Goal: Task Accomplishment & Management: Complete application form

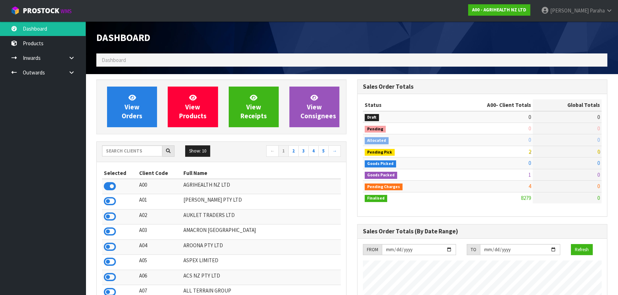
scroll to position [540, 260]
click at [116, 151] on input "text" at bounding box center [132, 151] width 60 height 11
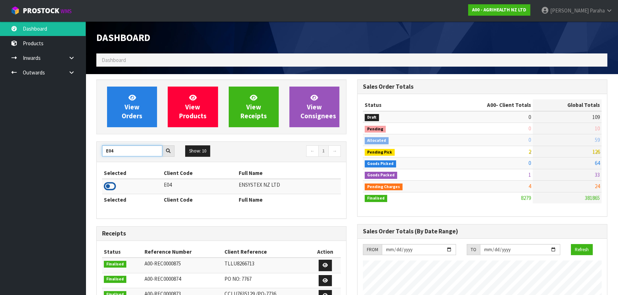
type input "E04"
click at [110, 188] on icon at bounding box center [110, 186] width 12 height 11
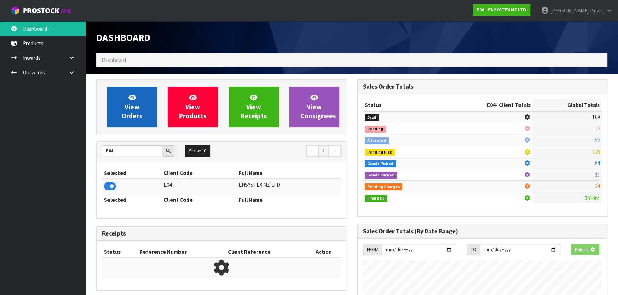
scroll to position [444, 260]
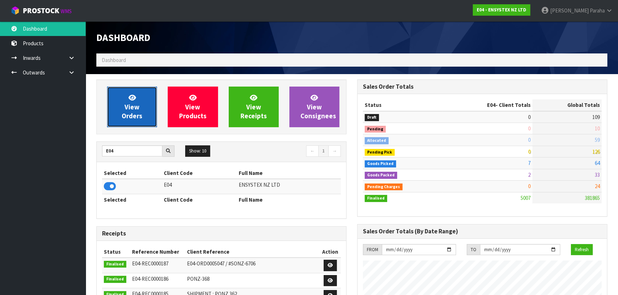
click at [125, 117] on span "View Orders" at bounding box center [132, 106] width 21 height 27
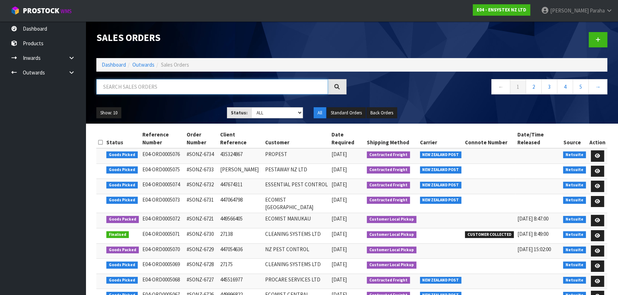
click at [143, 88] on input "text" at bounding box center [212, 86] width 232 height 15
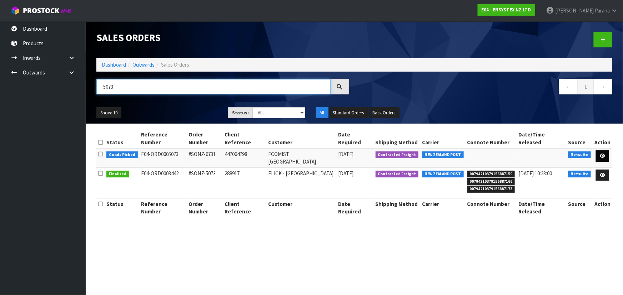
type input "5073"
click at [599, 154] on icon at bounding box center [601, 156] width 5 height 5
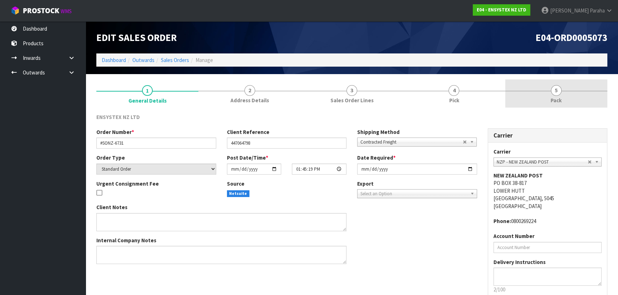
click at [557, 95] on span "5" at bounding box center [556, 90] width 11 height 11
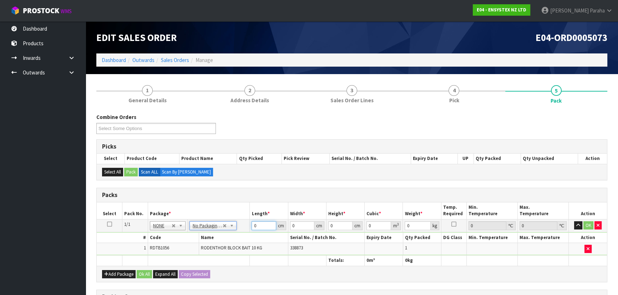
click at [256, 223] on input "0" at bounding box center [264, 226] width 24 height 9
type input "40"
type input "30"
type input "2"
type input "0.0024"
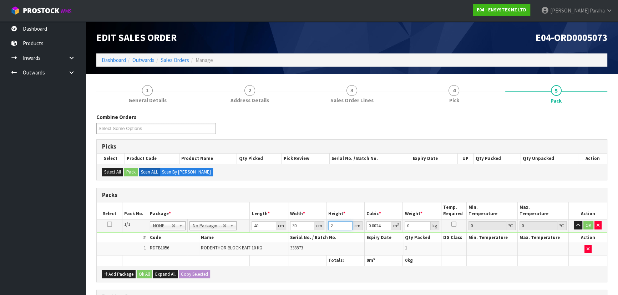
type input "24"
type input "0.0288"
type input "2"
type input "0.0024"
type input "25"
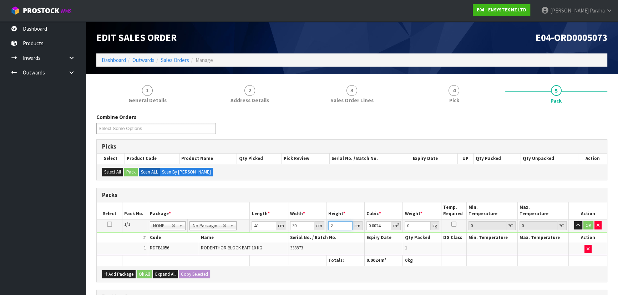
type input "0.03"
type input "25"
type input "11"
click at [574, 222] on button "button" at bounding box center [578, 226] width 8 height 9
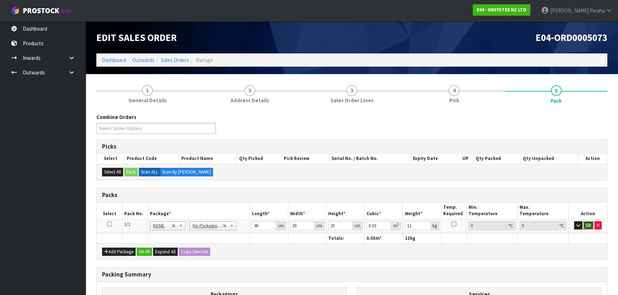
click button "OK" at bounding box center [588, 226] width 10 height 9
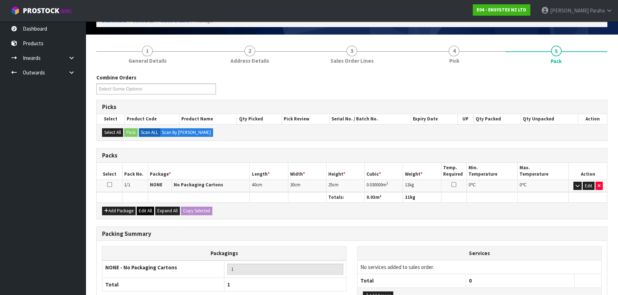
scroll to position [97, 0]
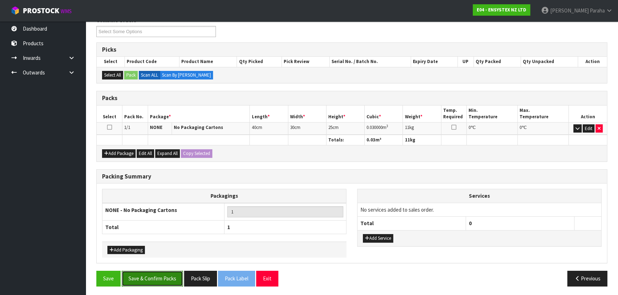
click at [146, 276] on button "Save & Confirm Packs" at bounding box center [152, 278] width 61 height 15
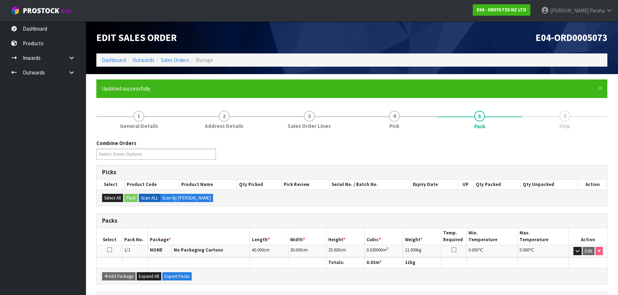
scroll to position [107, 0]
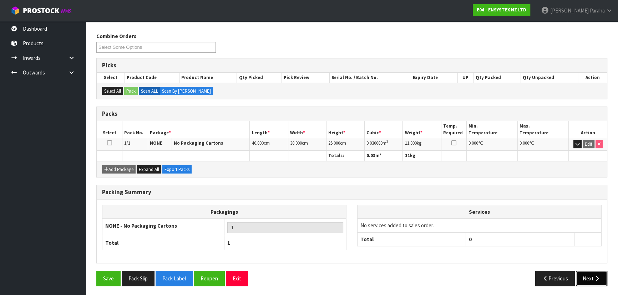
click at [586, 276] on button "Next" at bounding box center [591, 278] width 31 height 15
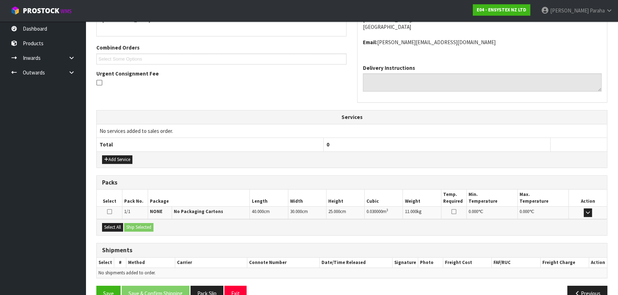
scroll to position [182, 0]
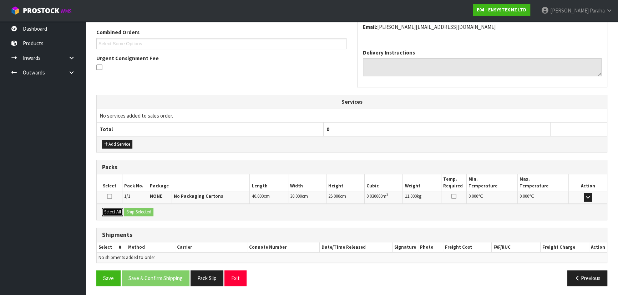
drag, startPoint x: 108, startPoint y: 211, endPoint x: 120, endPoint y: 215, distance: 13.1
click at [110, 212] on button "Select All" at bounding box center [112, 212] width 21 height 9
click at [139, 215] on button "Ship Selected" at bounding box center [138, 212] width 29 height 9
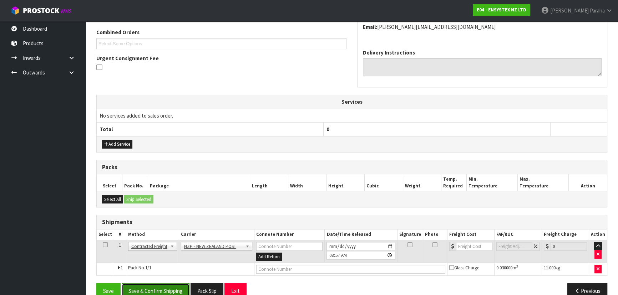
click at [163, 285] on button "Save & Confirm Shipping" at bounding box center [156, 291] width 68 height 15
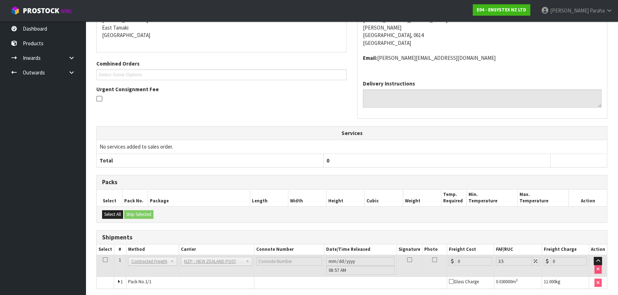
scroll to position [185, 0]
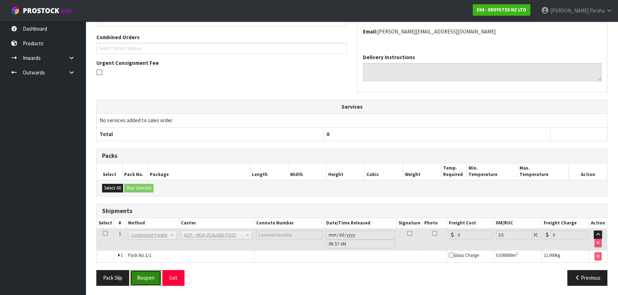
click at [150, 279] on button "Reopen" at bounding box center [145, 277] width 31 height 15
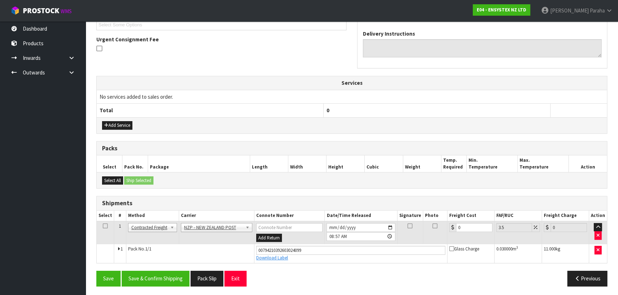
scroll to position [201, 0]
click at [464, 223] on input "0" at bounding box center [474, 227] width 36 height 9
type input "3"
type input "3.1"
type input "3.8"
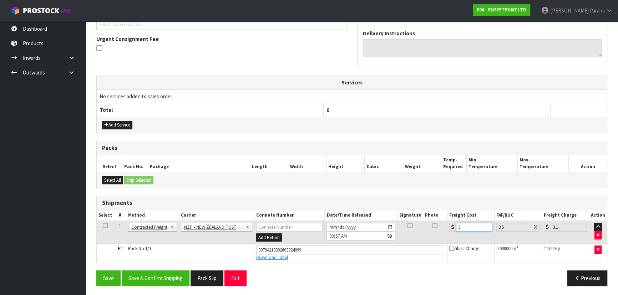
type input "3.93"
type input "3.88"
type input "4.02"
type input "3.88"
click at [136, 280] on button "Save & Confirm Shipping" at bounding box center [156, 278] width 68 height 15
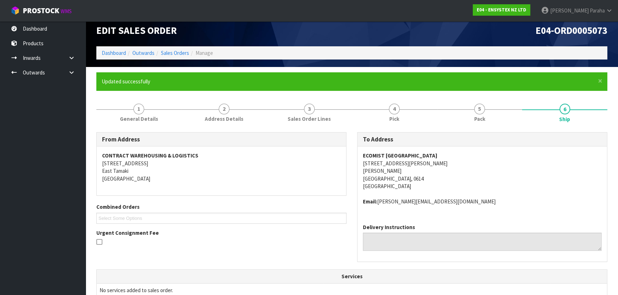
scroll to position [0, 0]
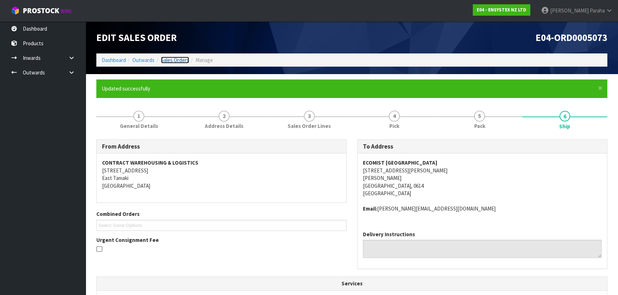
click at [179, 58] on link "Sales Orders" at bounding box center [175, 60] width 28 height 7
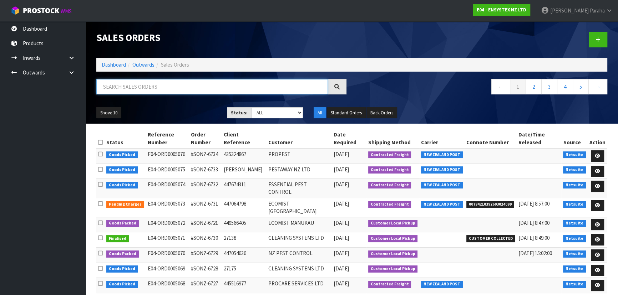
click at [171, 86] on input "text" at bounding box center [212, 86] width 232 height 15
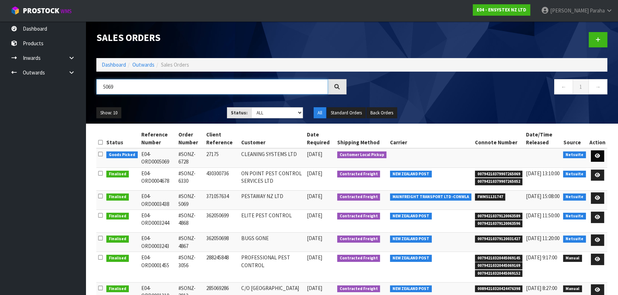
type input "5069"
click at [599, 157] on icon at bounding box center [597, 156] width 5 height 5
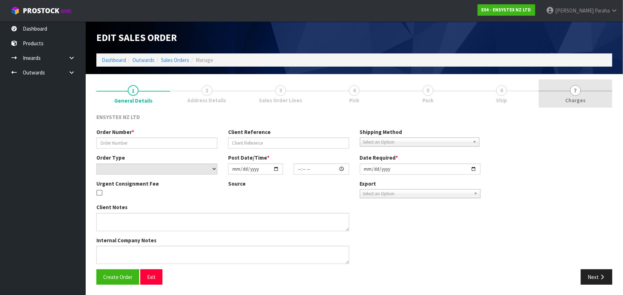
type input "#SONZ-6728"
type input "27175"
select select "number:0"
type input "[DATE]"
type input "13:15:21.000"
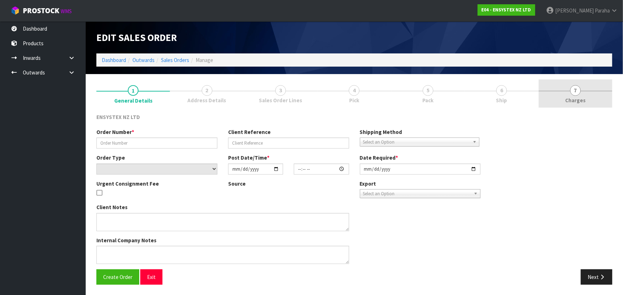
type input "[DATE]"
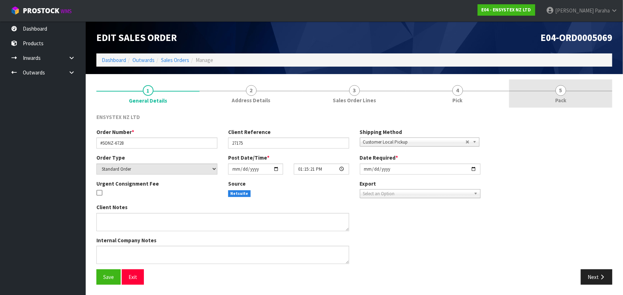
click at [562, 97] on span "Pack" at bounding box center [560, 100] width 11 height 7
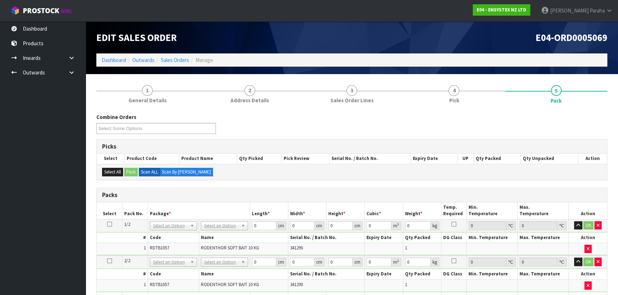
click at [110, 224] on icon at bounding box center [109, 224] width 5 height 0
click at [260, 229] on input "0" at bounding box center [264, 226] width 24 height 9
type input "39"
type input "30"
type input "2"
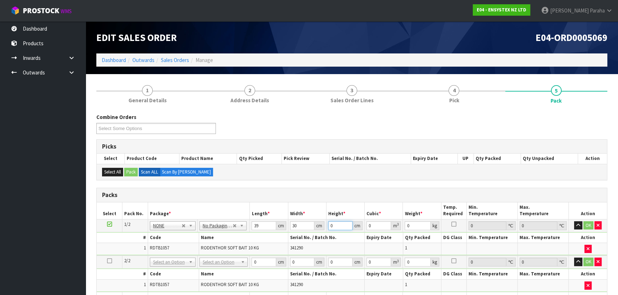
type input "0.00234"
type input "26"
type input "0.03042"
type input "26"
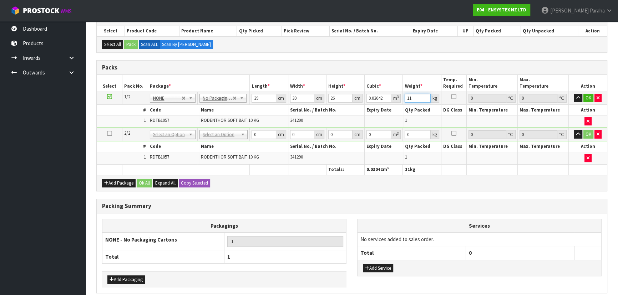
scroll to position [157, 0]
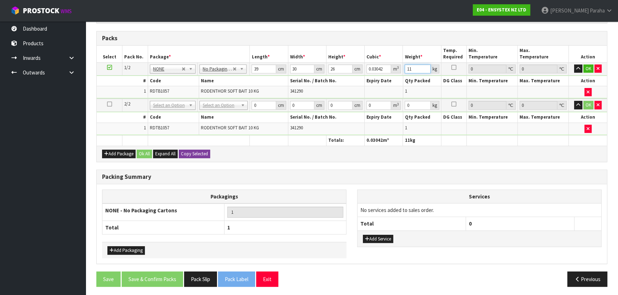
type input "11"
click at [192, 152] on button "Copy Selected" at bounding box center [194, 154] width 31 height 9
click at [192, 152] on span "Confirm" at bounding box center [189, 154] width 16 height 6
type input "39"
type input "30"
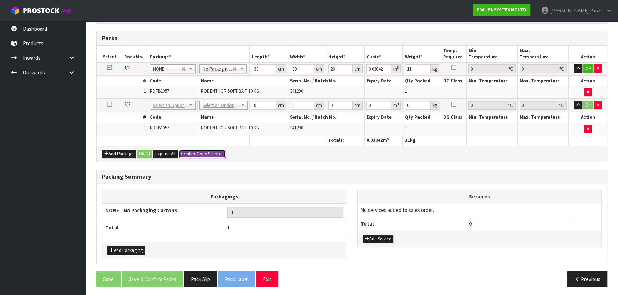
type input "26"
type input "0.03042"
type input "11"
type input "2"
click at [144, 153] on button "Ok All" at bounding box center [144, 154] width 15 height 9
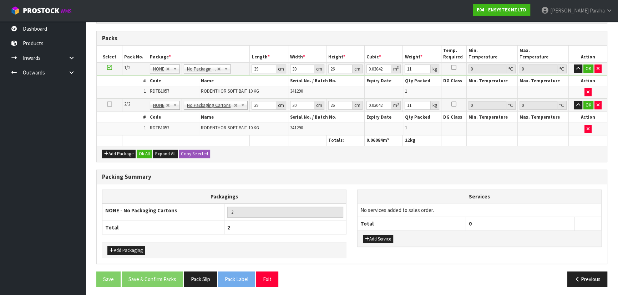
scroll to position [156, 0]
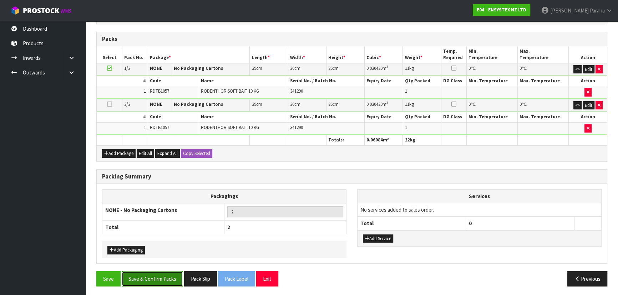
click at [161, 278] on button "Save & Confirm Packs" at bounding box center [152, 279] width 61 height 15
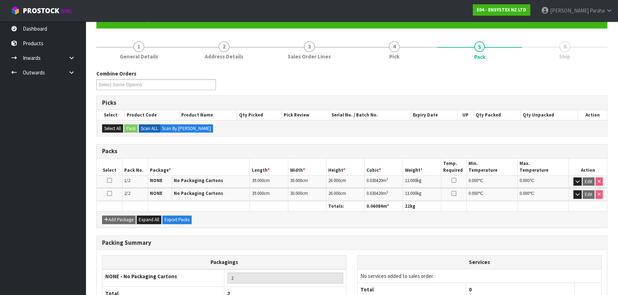
scroll to position [120, 0]
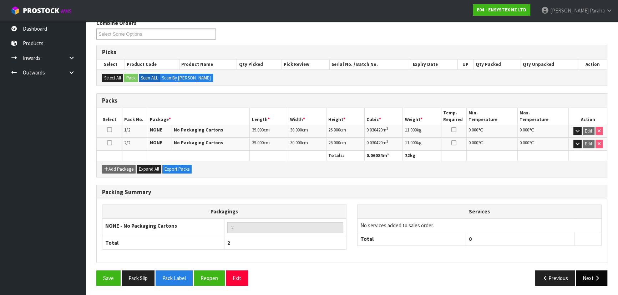
click at [589, 272] on button "Next" at bounding box center [591, 278] width 31 height 15
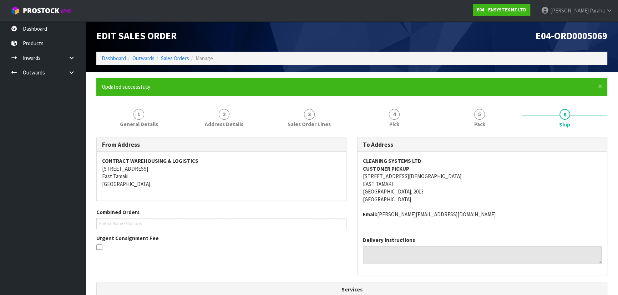
scroll to position [0, 0]
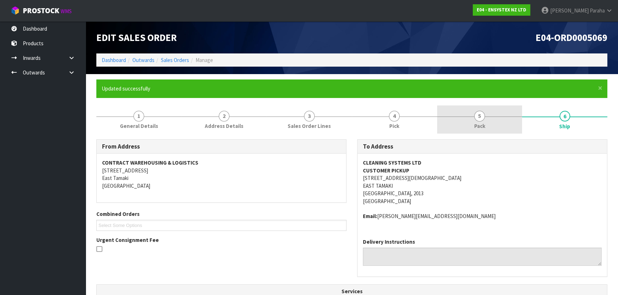
click at [474, 116] on span "5" at bounding box center [479, 116] width 11 height 11
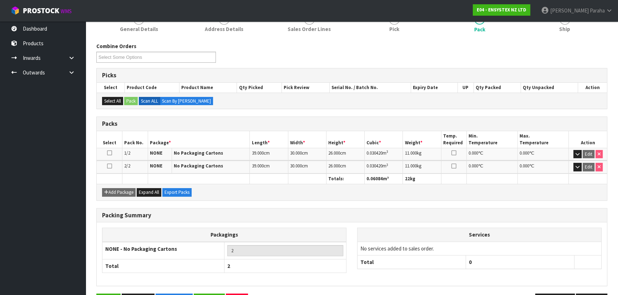
scroll to position [120, 0]
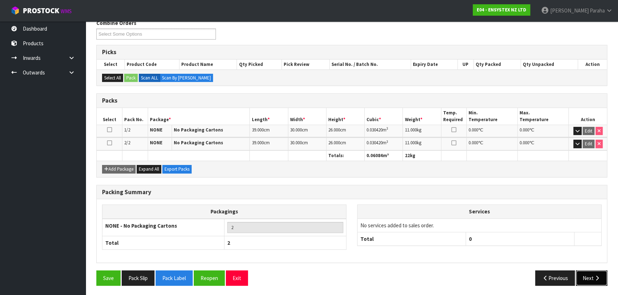
click at [593, 278] on button "Next" at bounding box center [591, 278] width 31 height 15
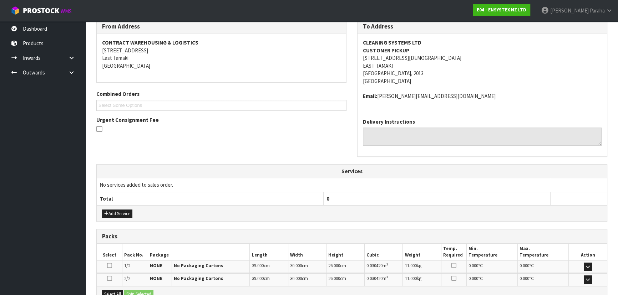
scroll to position [203, 0]
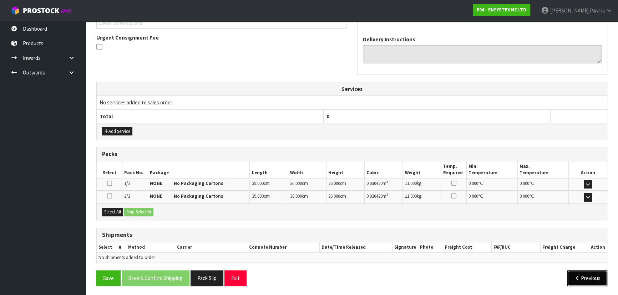
click at [575, 273] on button "Previous" at bounding box center [587, 278] width 40 height 15
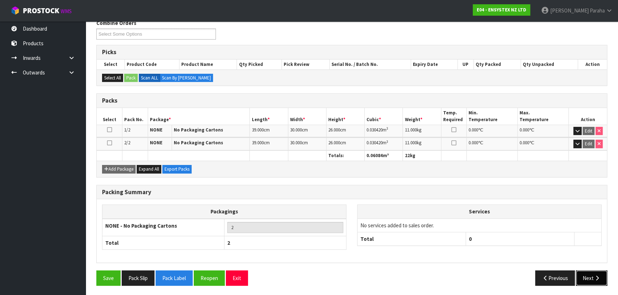
click at [586, 273] on button "Next" at bounding box center [591, 278] width 31 height 15
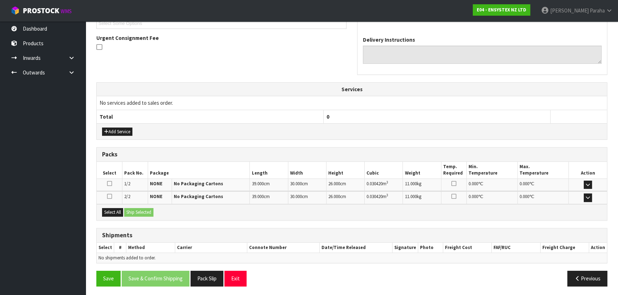
scroll to position [203, 0]
click at [576, 276] on icon "button" at bounding box center [577, 278] width 7 height 5
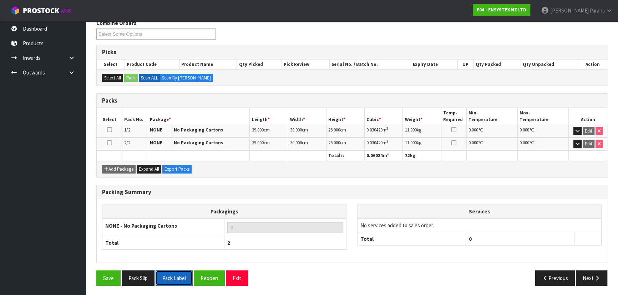
click at [180, 277] on button "Pack Label" at bounding box center [174, 278] width 37 height 15
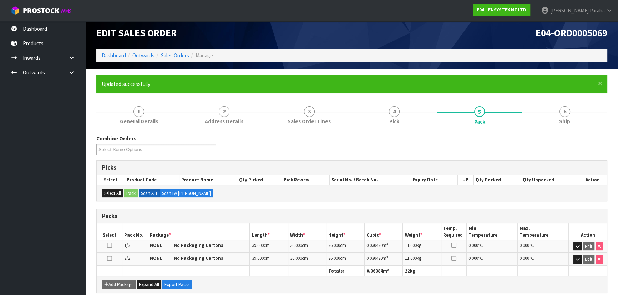
scroll to position [0, 0]
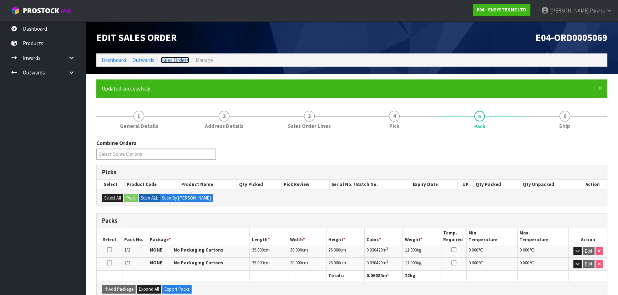
click at [178, 62] on link "Sales Orders" at bounding box center [175, 60] width 28 height 7
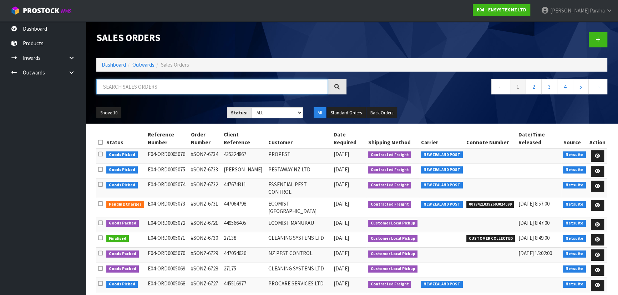
click at [166, 88] on input "text" at bounding box center [212, 86] width 232 height 15
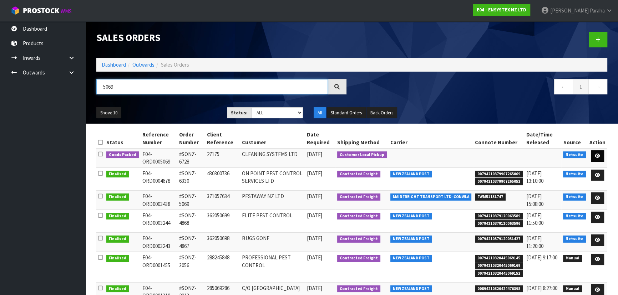
type input "5069"
click at [601, 155] on link at bounding box center [597, 156] width 13 height 11
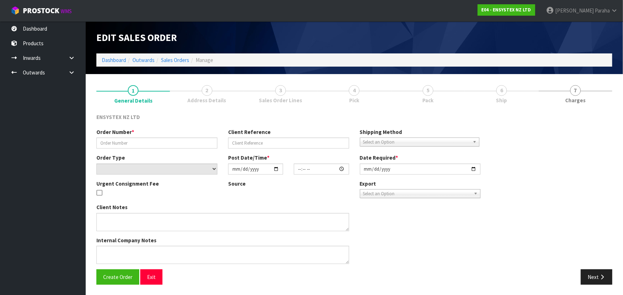
type input "#SONZ-6728"
type input "27175"
select select "number:0"
type input "[DATE]"
type input "13:15:21.000"
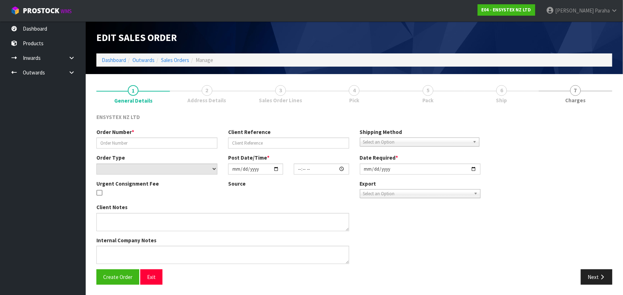
type input "[DATE]"
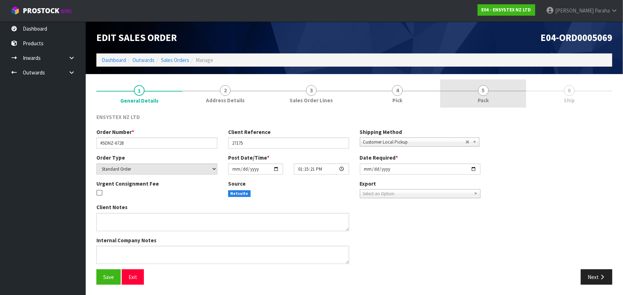
click at [478, 93] on link "5 Pack" at bounding box center [483, 94] width 86 height 28
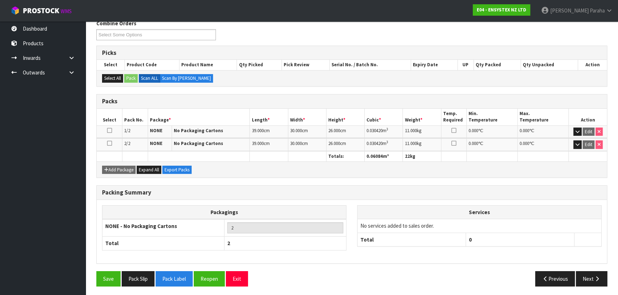
scroll to position [94, 0]
click at [141, 279] on button "Pack Slip" at bounding box center [138, 278] width 33 height 15
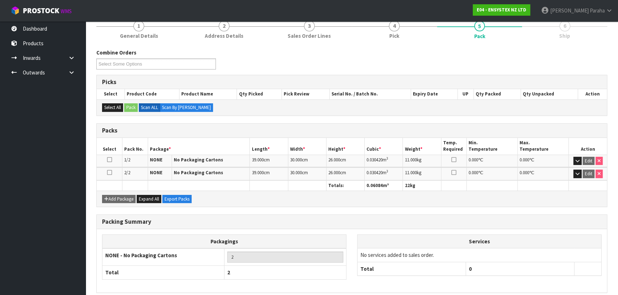
scroll to position [0, 0]
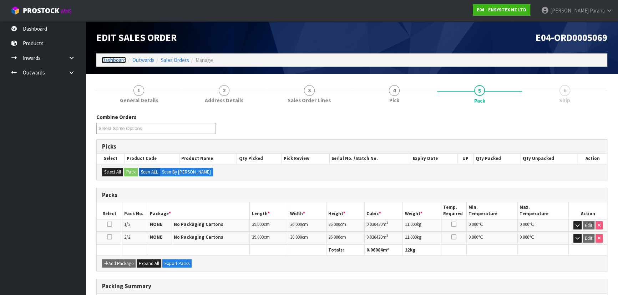
click at [114, 58] on link "Dashboard" at bounding box center [114, 60] width 24 height 7
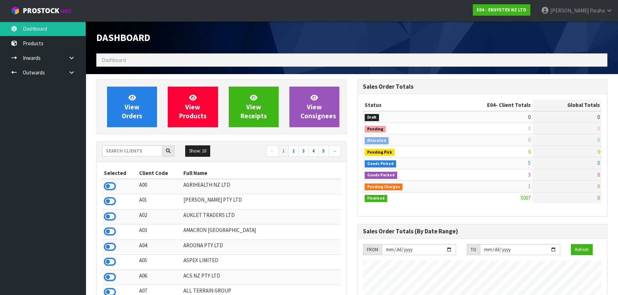
scroll to position [555, 260]
click at [148, 151] on input "text" at bounding box center [132, 151] width 60 height 11
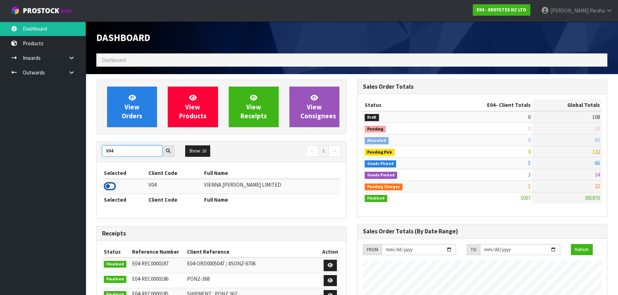
type input "V04"
click at [110, 186] on icon at bounding box center [110, 186] width 12 height 11
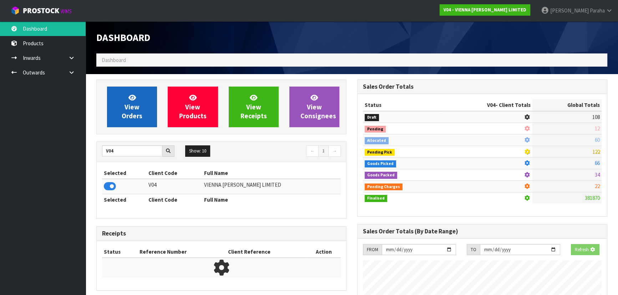
scroll to position [444, 260]
click at [113, 127] on link "View Orders" at bounding box center [132, 107] width 50 height 41
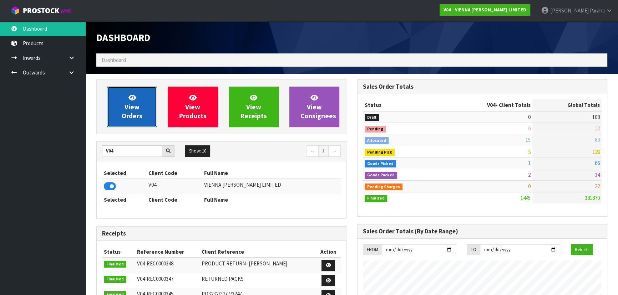
scroll to position [516, 260]
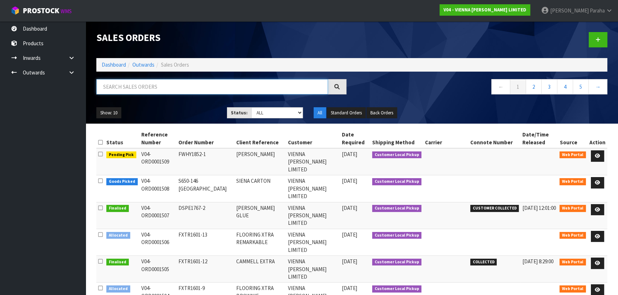
click at [115, 87] on input "text" at bounding box center [212, 86] width 232 height 15
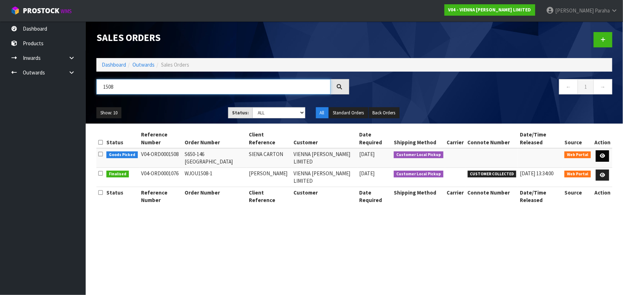
type input "1508"
click at [605, 151] on link at bounding box center [602, 156] width 13 height 11
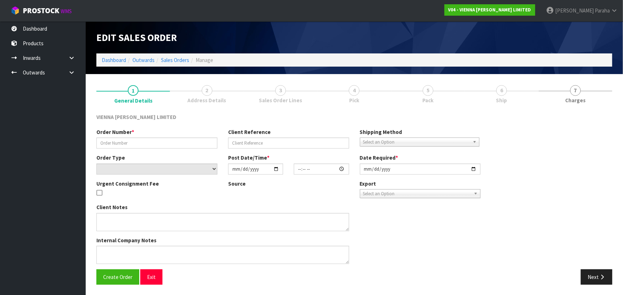
type input "S650-146 [GEOGRAPHIC_DATA]"
type input "SIENA CARTON"
select select "number:0"
type input "[DATE]"
type input "15:29:00.000"
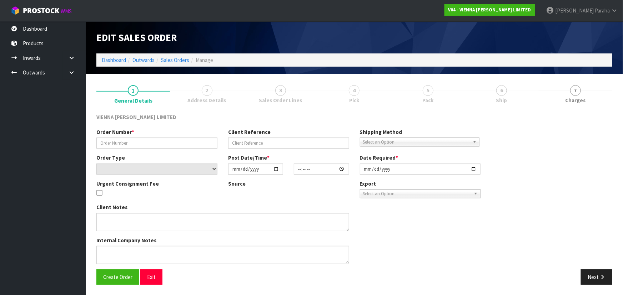
type input "[DATE]"
type textarea "SIENA CARTON"
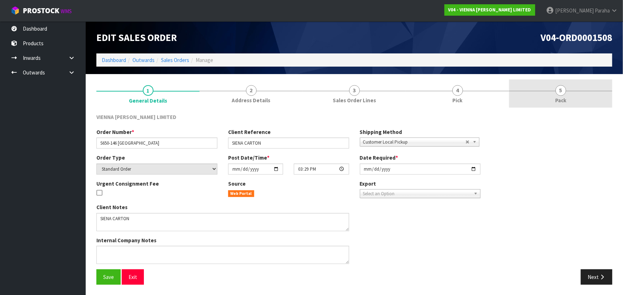
click at [556, 95] on link "5 Pack" at bounding box center [560, 94] width 103 height 28
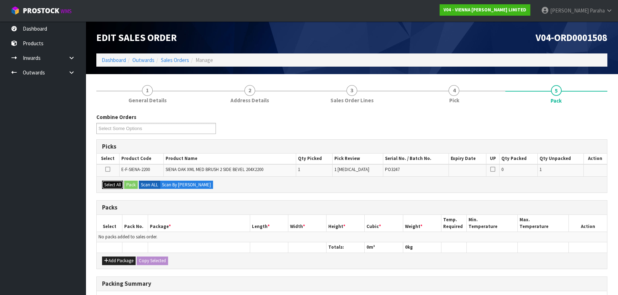
click at [108, 185] on button "Select All" at bounding box center [112, 185] width 21 height 9
click at [132, 187] on button "Pack" at bounding box center [131, 185] width 14 height 9
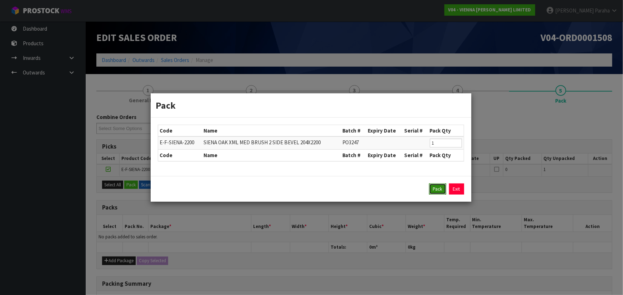
click at [430, 189] on button "Pack" at bounding box center [437, 189] width 17 height 11
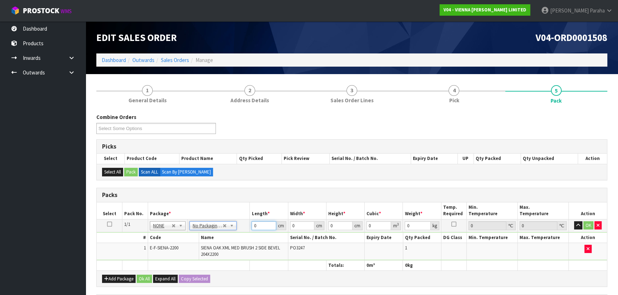
click at [258, 227] on input "0" at bounding box center [264, 226] width 24 height 9
type input "221"
type input "22"
type input "9"
type input "0.043758"
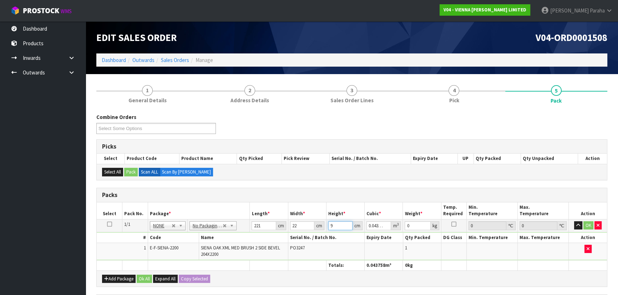
type input "9"
type input "21"
click at [574, 222] on button "button" at bounding box center [578, 226] width 8 height 9
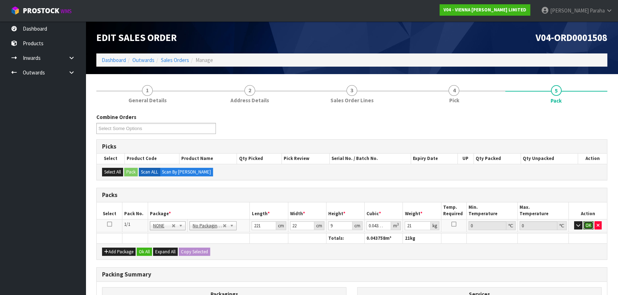
click button "OK" at bounding box center [588, 226] width 10 height 9
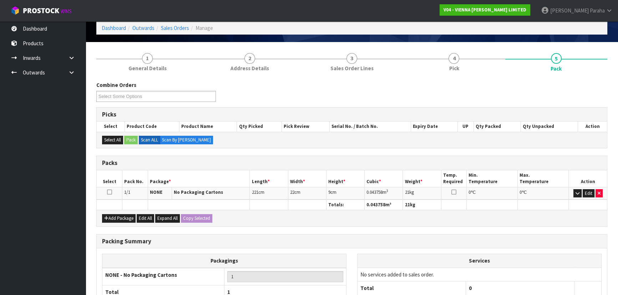
scroll to position [97, 0]
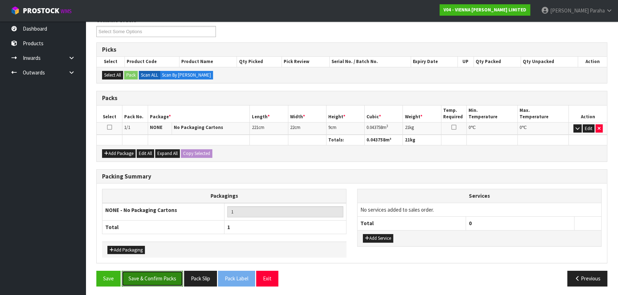
click at [159, 279] on button "Save & Confirm Packs" at bounding box center [152, 278] width 61 height 15
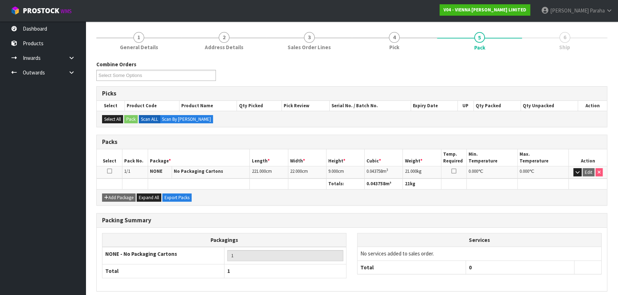
scroll to position [107, 0]
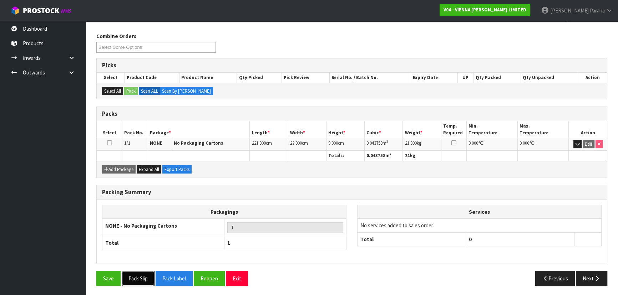
click at [140, 280] on button "Pack Slip" at bounding box center [138, 278] width 33 height 15
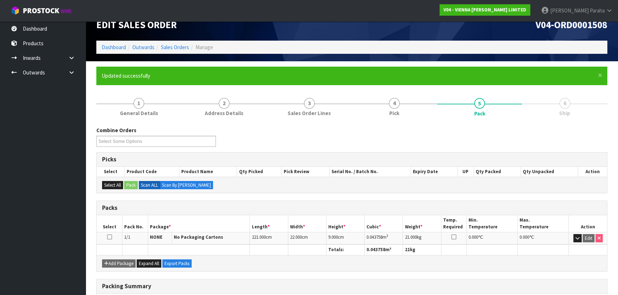
scroll to position [0, 0]
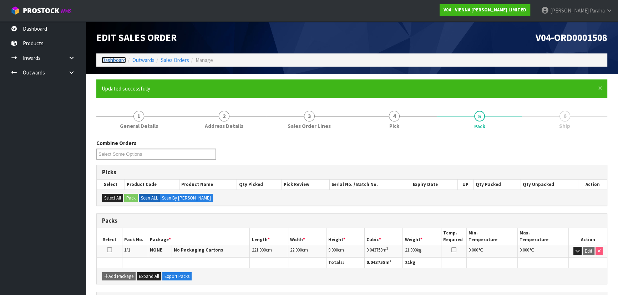
click at [117, 59] on link "Dashboard" at bounding box center [114, 60] width 24 height 7
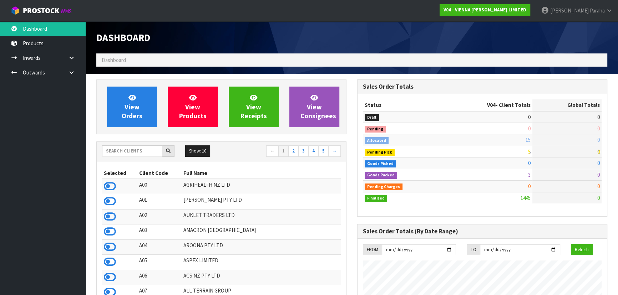
scroll to position [516, 260]
click at [128, 148] on input "text" at bounding box center [132, 151] width 60 height 11
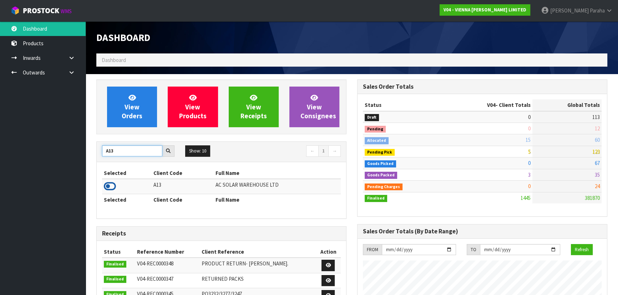
type input "A13"
click at [115, 185] on icon at bounding box center [110, 186] width 12 height 11
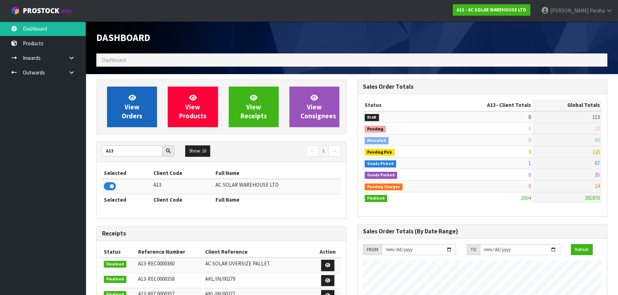
scroll to position [570, 260]
click at [129, 114] on span "View Orders" at bounding box center [132, 106] width 21 height 27
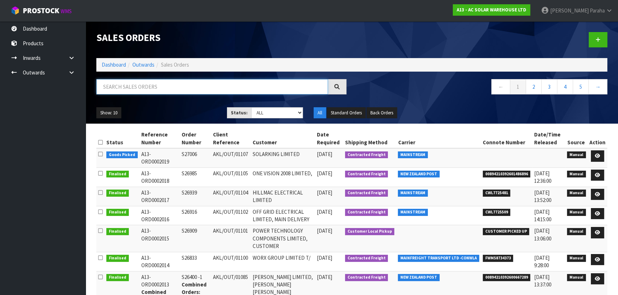
click at [120, 85] on input "text" at bounding box center [212, 86] width 232 height 15
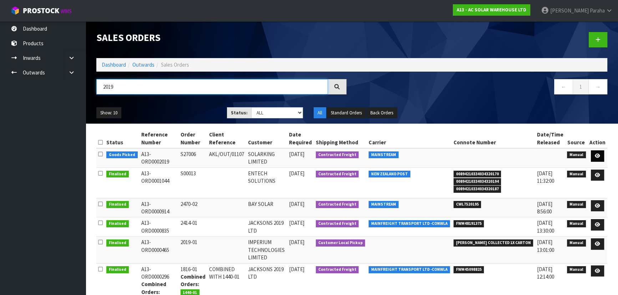
type input "2019"
click at [599, 156] on icon at bounding box center [597, 156] width 5 height 5
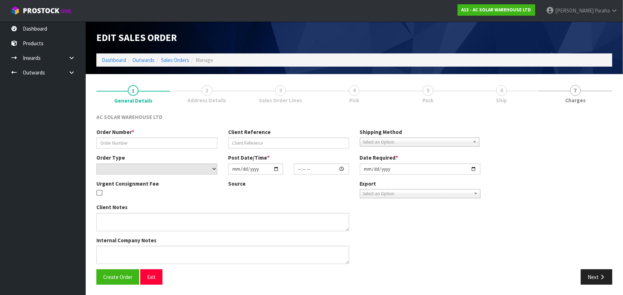
type input "S27006"
type input "AKL/OUT/01107"
select select "number:0"
type input "[DATE]"
type input "14:59:00.000"
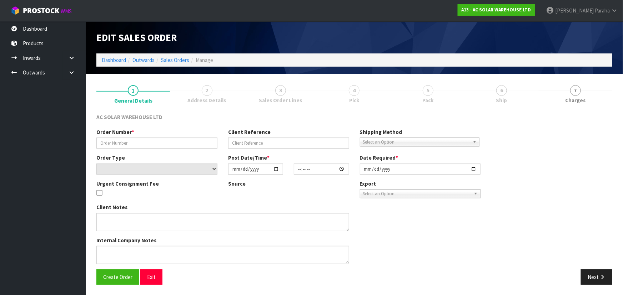
type input "[DATE]"
type textarea "SEND WITH MAINSTREAM"
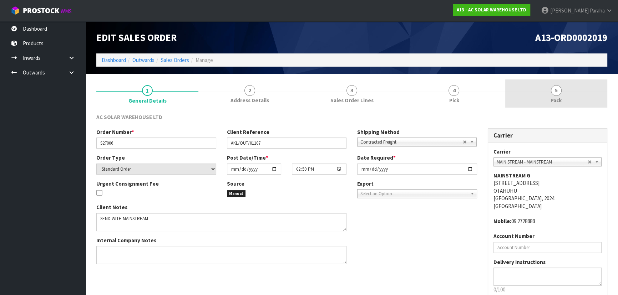
click at [556, 89] on span "5" at bounding box center [556, 90] width 11 height 11
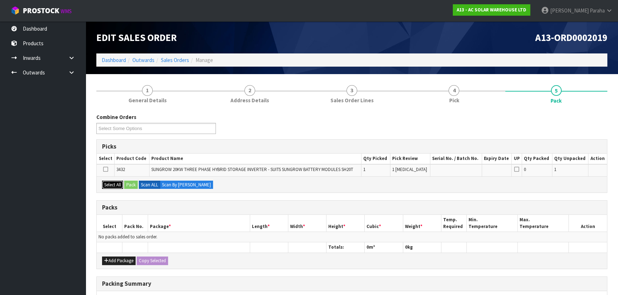
click at [111, 183] on button "Select All" at bounding box center [112, 185] width 21 height 9
click at [132, 183] on button "Pack" at bounding box center [131, 185] width 14 height 9
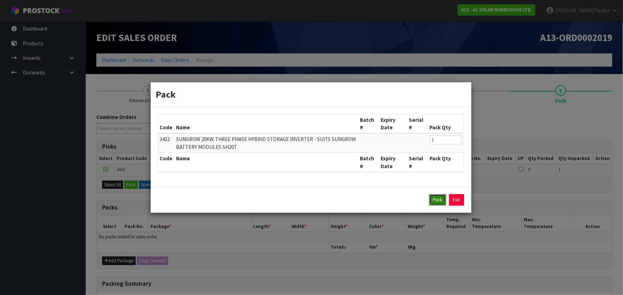
click at [436, 198] on button "Pack" at bounding box center [437, 199] width 17 height 11
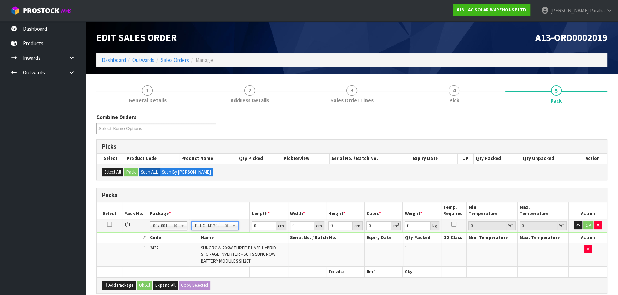
type input "120"
type input "100"
type input "52"
click at [262, 225] on input "120" at bounding box center [264, 226] width 24 height 9
type input "104"
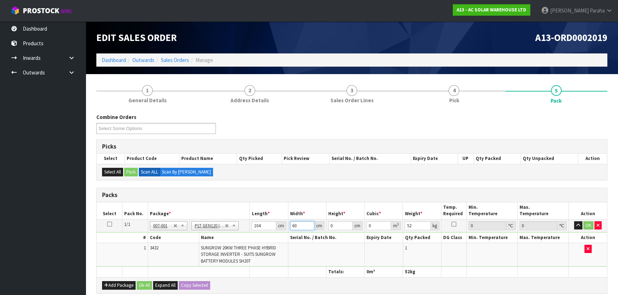
type input "60"
type input "5"
type input "0.0312"
type input "58"
type input "0.36192"
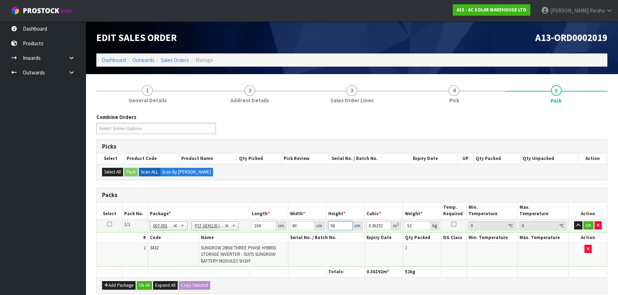
type input "58"
type input "57"
click at [574, 222] on button "button" at bounding box center [578, 226] width 8 height 9
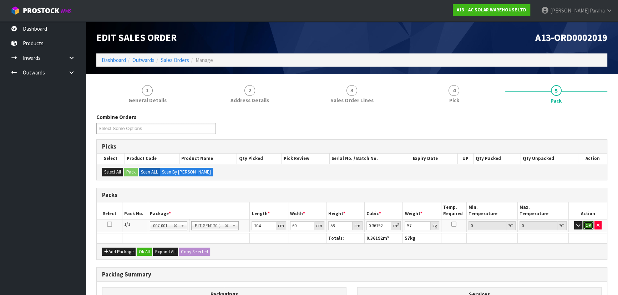
click button "OK" at bounding box center [588, 226] width 10 height 9
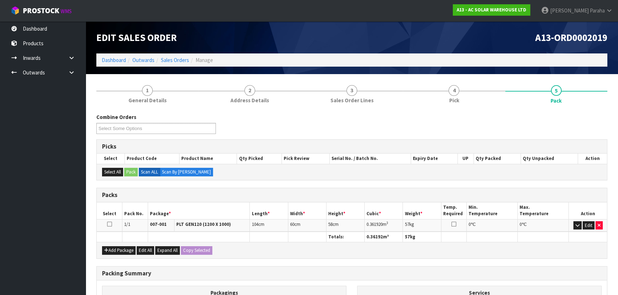
scroll to position [97, 0]
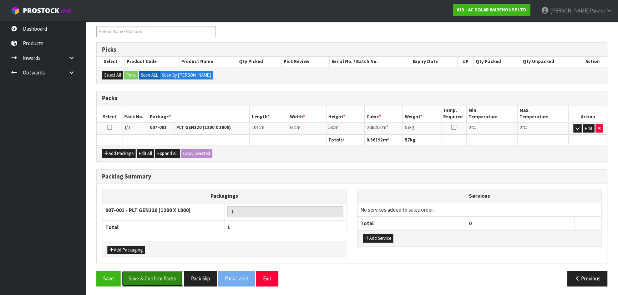
click at [151, 282] on button "Save & Confirm Packs" at bounding box center [152, 278] width 61 height 15
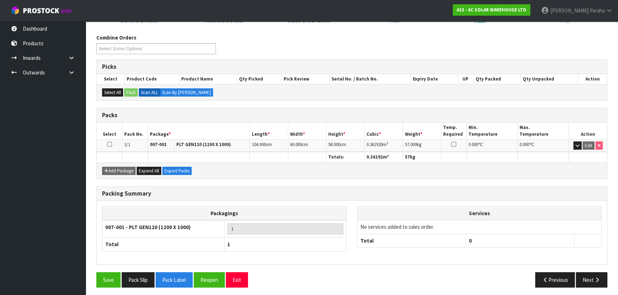
scroll to position [107, 0]
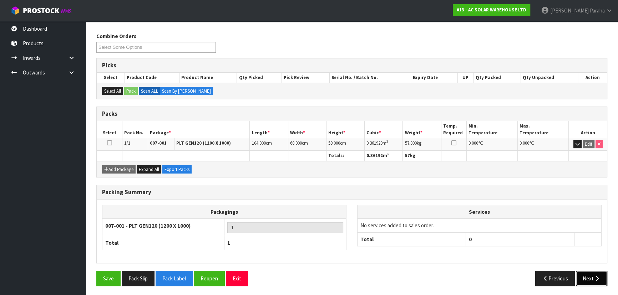
click at [591, 278] on button "Next" at bounding box center [591, 278] width 31 height 15
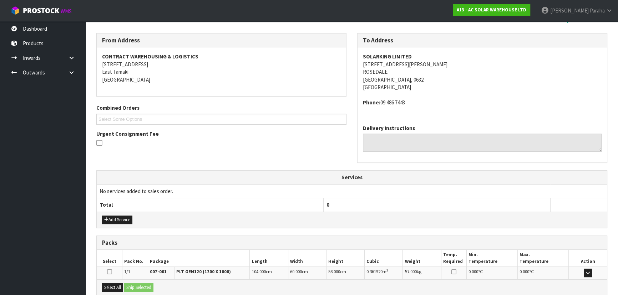
scroll to position [52, 0]
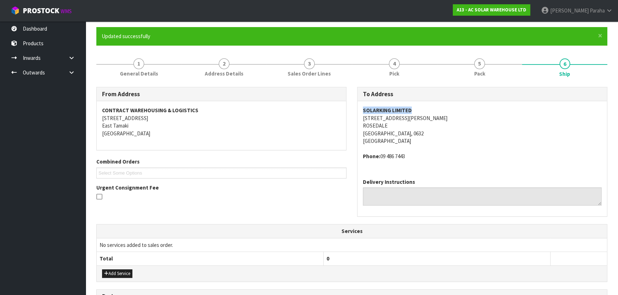
drag, startPoint x: 414, startPoint y: 110, endPoint x: 363, endPoint y: 110, distance: 51.0
click at [363, 110] on address "SOLARKING LIMITED [STREET_ADDRESS][PERSON_NAME]" at bounding box center [482, 126] width 239 height 38
copy strong "SOLARKING LIMITED"
click at [398, 118] on address "SOLARKING LIMITED [STREET_ADDRESS][PERSON_NAME]" at bounding box center [482, 126] width 239 height 38
drag, startPoint x: 396, startPoint y: 117, endPoint x: 358, endPoint y: 116, distance: 38.6
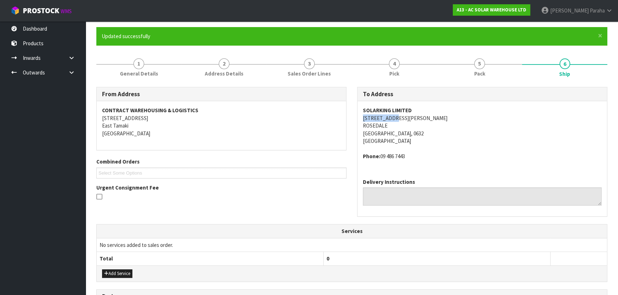
click at [358, 116] on div "SOLARKING LIMITED [STREET_ADDRESS][PERSON_NAME] Phone: [PHONE_NUMBER]" at bounding box center [482, 137] width 249 height 72
copy address "[STREET_ADDRESS][PERSON_NAME]"
click at [413, 108] on address "SOLARKING LIMITED [STREET_ADDRESS][PERSON_NAME]" at bounding box center [482, 126] width 239 height 38
drag, startPoint x: 409, startPoint y: 110, endPoint x: 364, endPoint y: 111, distance: 45.7
click at [364, 111] on address "SOLARKING LIMITED [STREET_ADDRESS][PERSON_NAME]" at bounding box center [482, 126] width 239 height 38
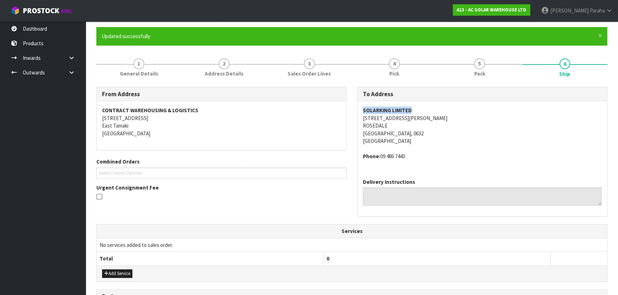
copy strong "SOLARKING LIMITED"
drag, startPoint x: 406, startPoint y: 120, endPoint x: 398, endPoint y: 116, distance: 8.8
click at [405, 118] on address "SOLARKING LIMITED [STREET_ADDRESS][PERSON_NAME]" at bounding box center [482, 126] width 239 height 38
drag, startPoint x: 394, startPoint y: 117, endPoint x: 357, endPoint y: 119, distance: 37.5
click at [357, 119] on div "To Address SOLARKING LIMITED [STREET_ADDRESS][PERSON_NAME] Phone: [PHONE_NUMBER…" at bounding box center [482, 152] width 250 height 130
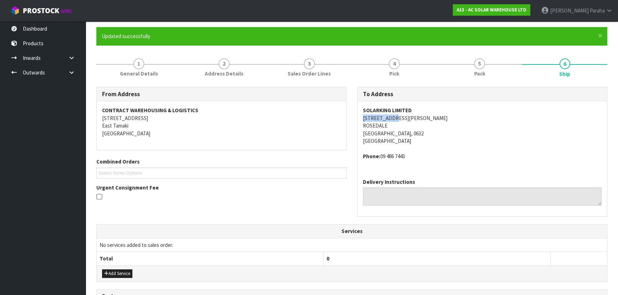
copy address "[STREET_ADDRESS][PERSON_NAME]"
click at [427, 109] on address "SOLARKING LIMITED [STREET_ADDRESS][PERSON_NAME]" at bounding box center [482, 126] width 239 height 38
drag, startPoint x: 415, startPoint y: 111, endPoint x: 355, endPoint y: 105, distance: 60.3
click at [355, 105] on div "To Address SOLARKING LIMITED [STREET_ADDRESS][PERSON_NAME] Phone: [PHONE_NUMBER…" at bounding box center [482, 156] width 261 height 138
copy strong "SOLARKING LIMITED"
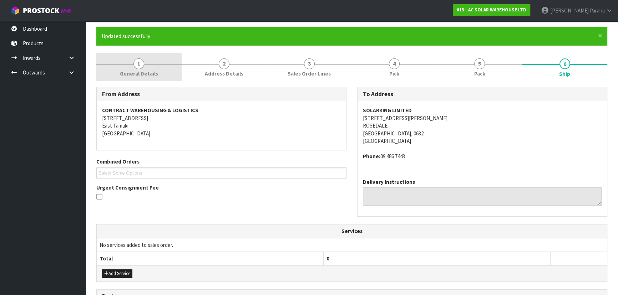
click at [131, 64] on link "1 General Details" at bounding box center [138, 67] width 85 height 28
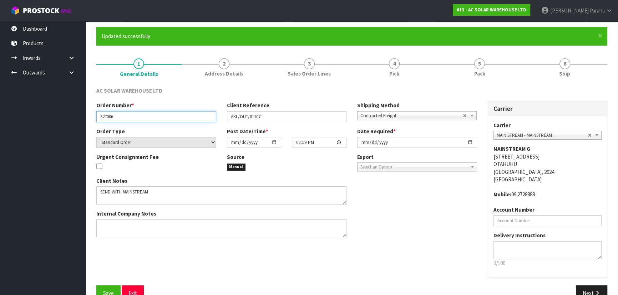
drag, startPoint x: 127, startPoint y: 113, endPoint x: 94, endPoint y: 121, distance: 33.8
click at [94, 121] on div "Order Number * S27006" at bounding box center [156, 112] width 131 height 20
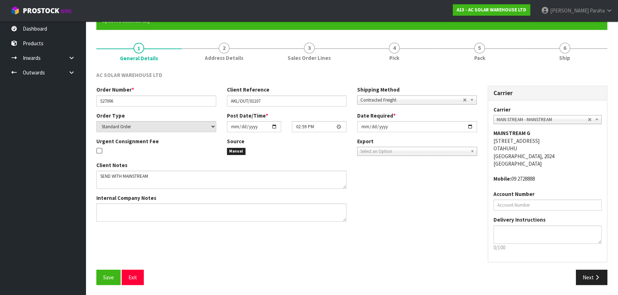
scroll to position [69, 0]
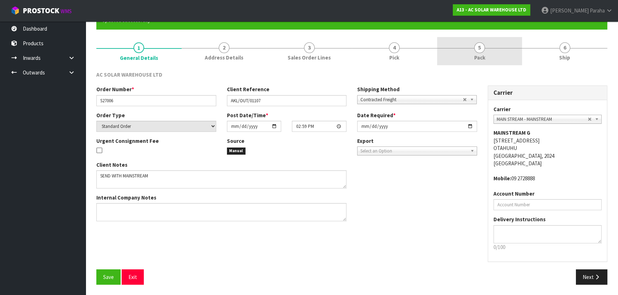
click at [477, 49] on span "5" at bounding box center [479, 47] width 11 height 11
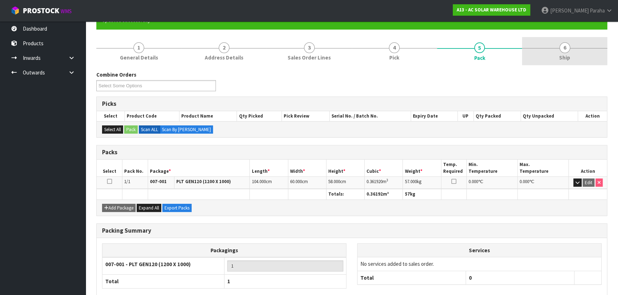
click at [560, 50] on span "6" at bounding box center [565, 47] width 11 height 11
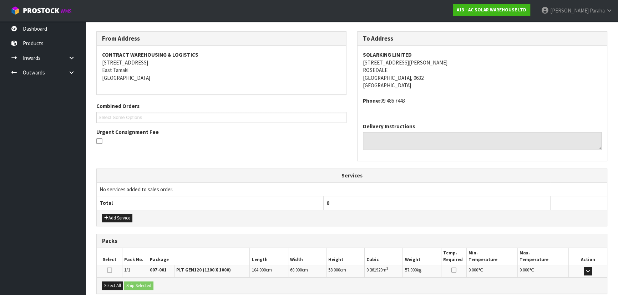
scroll to position [182, 0]
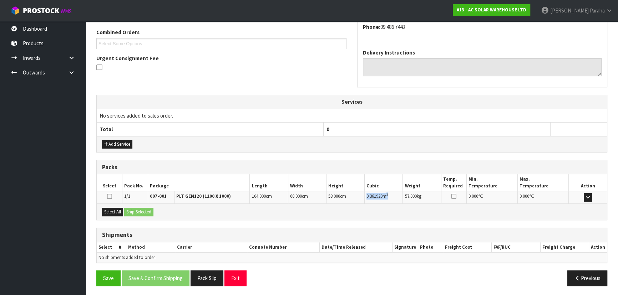
drag, startPoint x: 366, startPoint y: 196, endPoint x: 397, endPoint y: 197, distance: 30.3
click at [397, 197] on td "0.361920 m 3" at bounding box center [384, 198] width 38 height 12
copy td "0.361920 m 3"
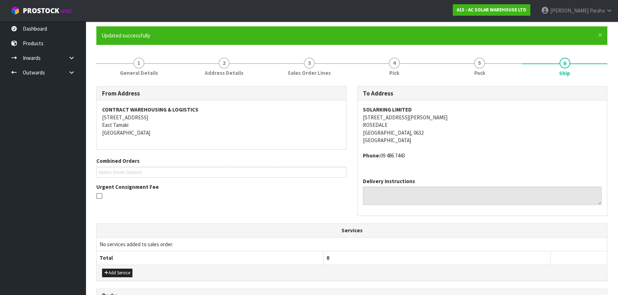
scroll to position [52, 0]
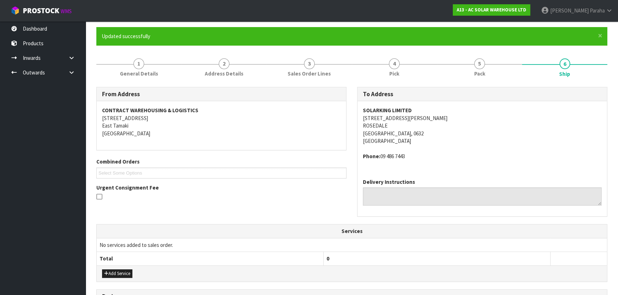
drag, startPoint x: 406, startPoint y: 156, endPoint x: 381, endPoint y: 160, distance: 26.0
click at [381, 160] on div "SOLARKING LIMITED [STREET_ADDRESS][PERSON_NAME] Phone: [PHONE_NUMBER]" at bounding box center [482, 137] width 249 height 72
copy address "09 486 7443"
click at [409, 151] on span "SOLARKING LIMITED [STREET_ADDRESS][PERSON_NAME] Phone: [PHONE_NUMBER]" at bounding box center [482, 134] width 239 height 54
click at [408, 157] on address "Phone: [PHONE_NUMBER]" at bounding box center [482, 156] width 239 height 7
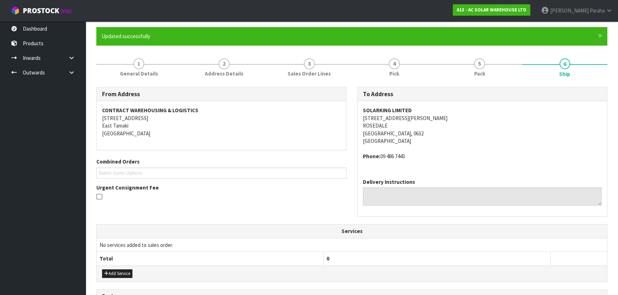
drag, startPoint x: 407, startPoint y: 156, endPoint x: 363, endPoint y: 157, distance: 44.2
click at [363, 157] on address "Phone: [PHONE_NUMBER]" at bounding box center [482, 156] width 239 height 7
copy address "Phone: [PHONE_NUMBER]"
click at [441, 129] on address "SOLARKING LIMITED [STREET_ADDRESS][PERSON_NAME]" at bounding box center [482, 126] width 239 height 38
drag, startPoint x: 407, startPoint y: 157, endPoint x: 379, endPoint y: 160, distance: 28.0
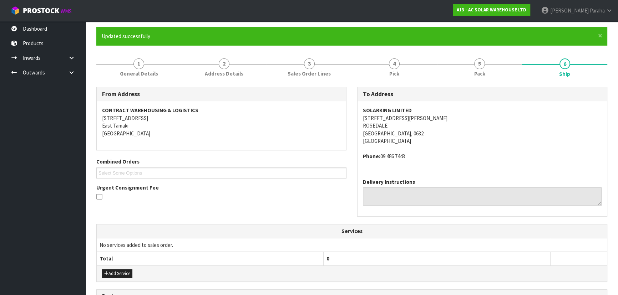
click at [379, 160] on div "SOLARKING LIMITED [STREET_ADDRESS][PERSON_NAME] Phone: [PHONE_NUMBER]" at bounding box center [482, 137] width 249 height 72
copy address "09 486 7443"
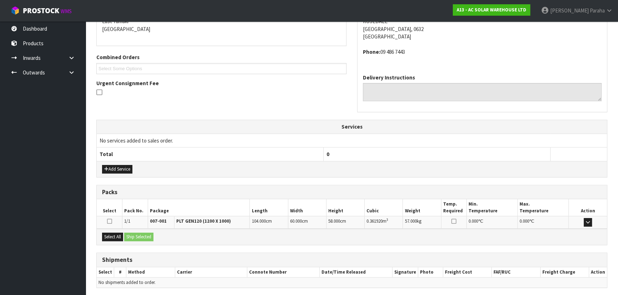
scroll to position [182, 0]
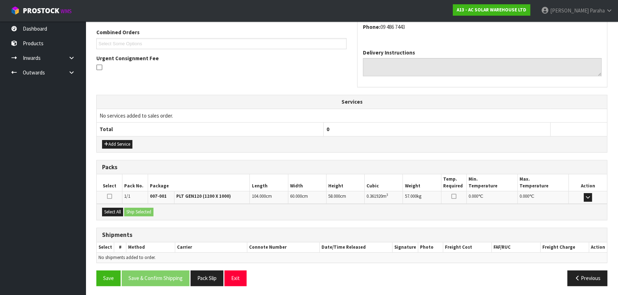
drag, startPoint x: 383, startPoint y: 196, endPoint x: 364, endPoint y: 196, distance: 19.3
click at [364, 196] on tr "1/1 007-001 PLT GEN120 (1200 X 1000) 104.000 cm 60.000 cm 58.000 cm 0.361920 m …" at bounding box center [352, 198] width 510 height 12
copy tr "0.361920"
drag, startPoint x: 118, startPoint y: 211, endPoint x: 131, endPoint y: 211, distance: 13.6
click at [118, 211] on button "Select All" at bounding box center [112, 212] width 21 height 9
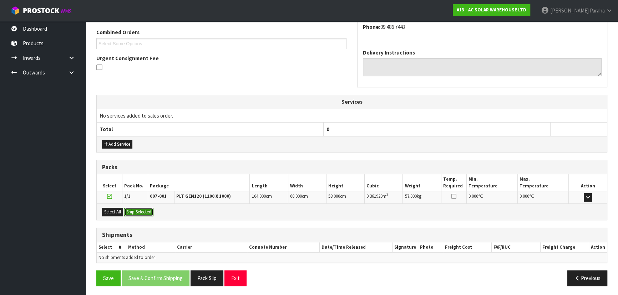
click at [142, 211] on button "Ship Selected" at bounding box center [138, 212] width 29 height 9
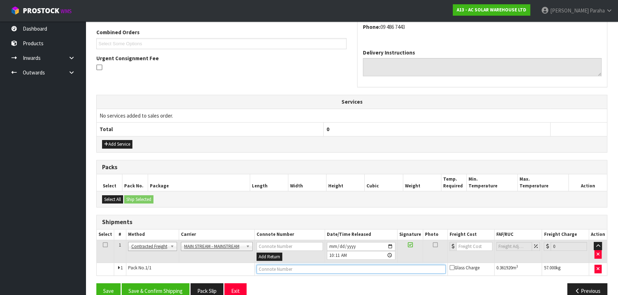
click at [282, 266] on input "text" at bounding box center [351, 269] width 189 height 9
paste input "CWL7725689"
type input "CWL7725689"
click at [467, 246] on input "number" at bounding box center [474, 246] width 36 height 9
click at [466, 246] on input "number" at bounding box center [474, 246] width 36 height 9
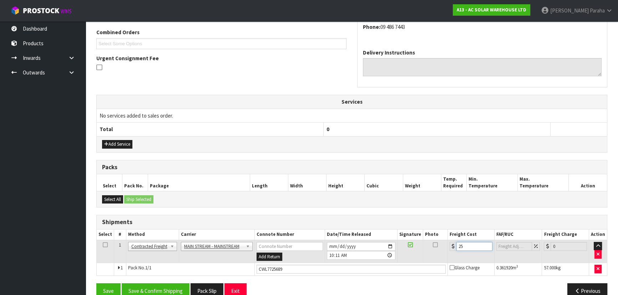
type input "25"
click at [363, 157] on div "From Address CONTRACT WAREHOUSING & LOGISTICS [STREET_ADDRESS] Combined Orders …" at bounding box center [351, 131] width 511 height 347
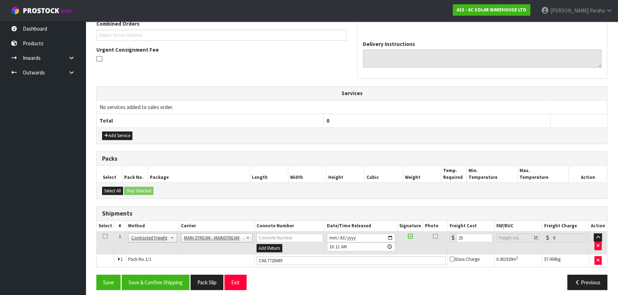
scroll to position [195, 0]
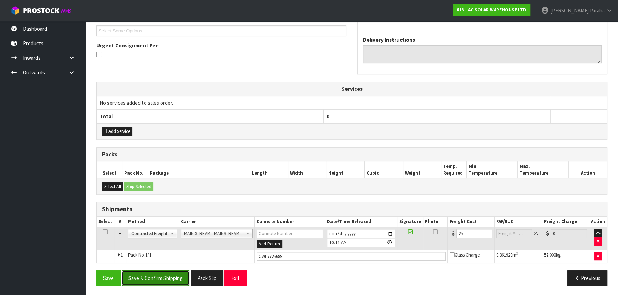
click at [159, 282] on button "Save & Confirm Shipping" at bounding box center [156, 278] width 68 height 15
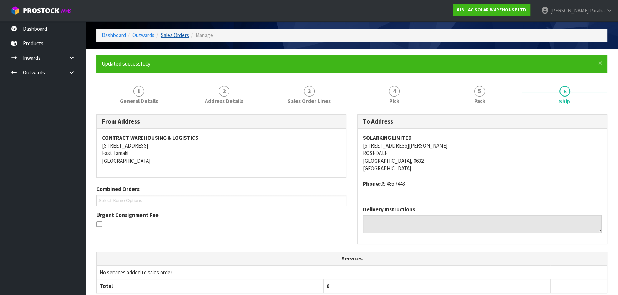
scroll to position [0, 0]
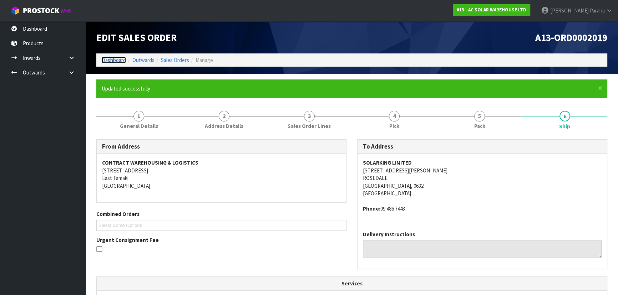
click at [105, 61] on link "Dashboard" at bounding box center [114, 60] width 24 height 7
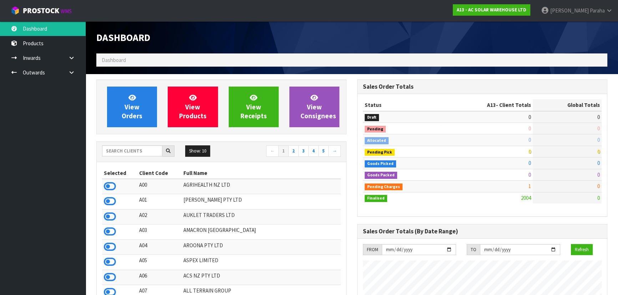
scroll to position [578, 260]
click at [122, 157] on div "Show: 10 5 10 25 50 ← 1 2 3 4 5 →" at bounding box center [221, 152] width 249 height 12
click at [124, 154] on input "text" at bounding box center [132, 151] width 60 height 11
type input "E04"
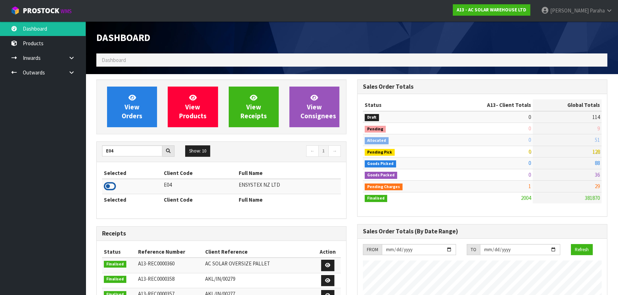
click at [105, 182] on icon at bounding box center [110, 186] width 12 height 11
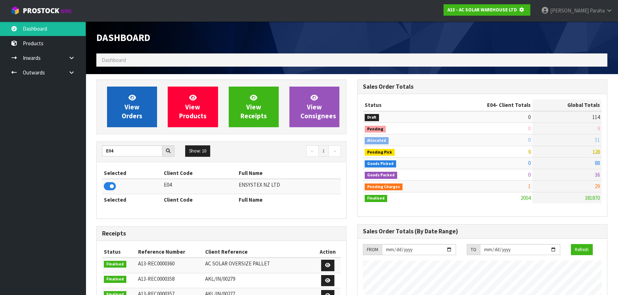
scroll to position [444, 260]
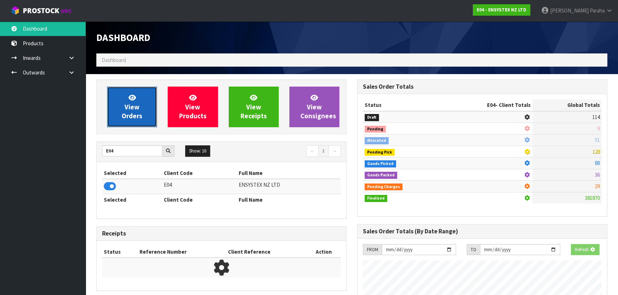
click at [121, 107] on link "View Orders" at bounding box center [132, 107] width 50 height 41
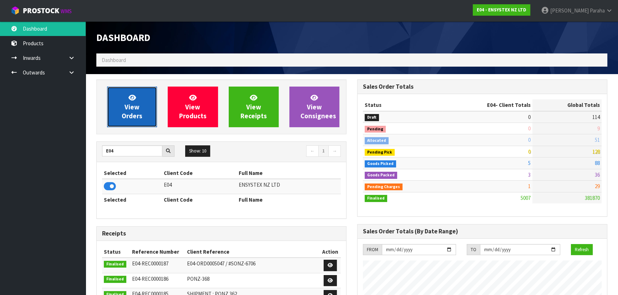
scroll to position [540, 260]
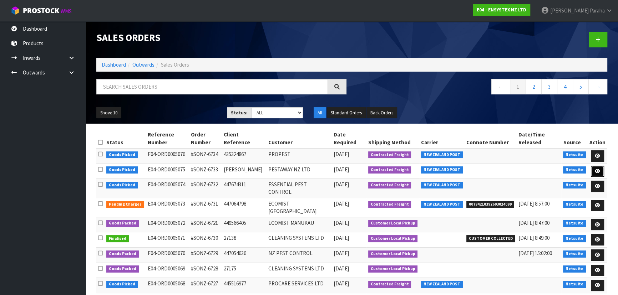
click at [599, 169] on icon at bounding box center [597, 171] width 5 height 5
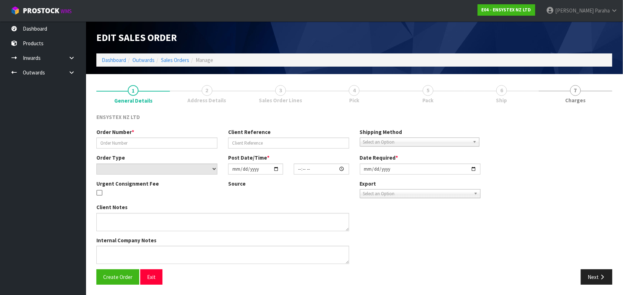
type input "#SONZ-6733"
type input "[PERSON_NAME]"
select select "number:0"
type input "[DATE]"
type input "13:45:22.000"
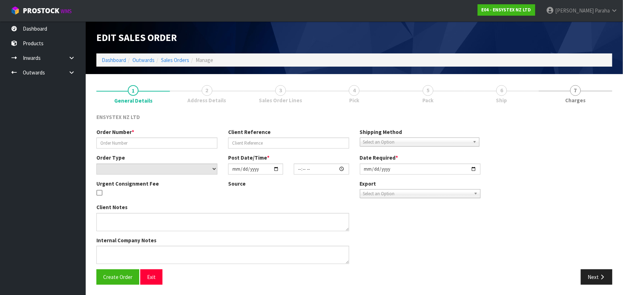
type input "[DATE]"
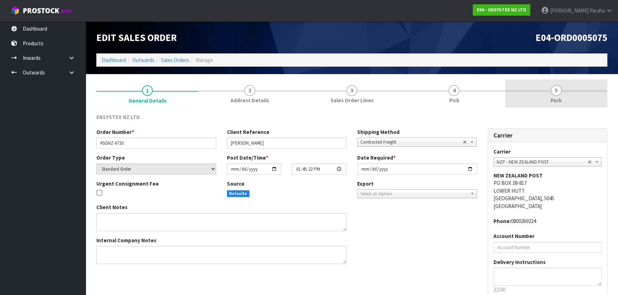
click at [550, 95] on link "5 Pack" at bounding box center [556, 94] width 102 height 28
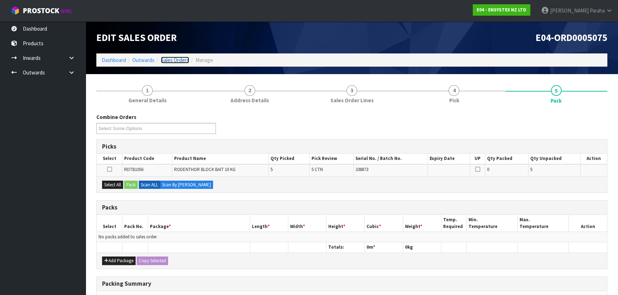
click at [171, 57] on link "Sales Orders" at bounding box center [175, 60] width 28 height 7
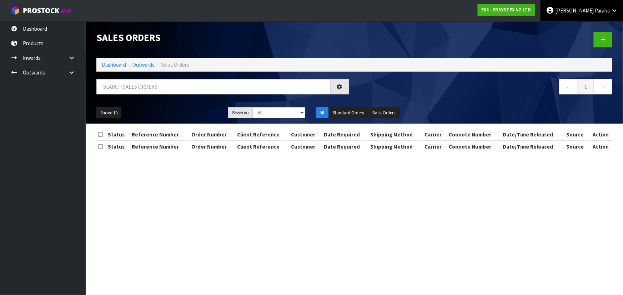
click at [592, 7] on span "[PERSON_NAME]" at bounding box center [574, 10] width 39 height 7
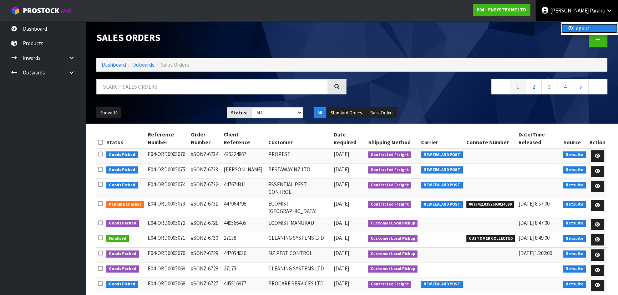
click at [582, 29] on link "Logout" at bounding box center [589, 29] width 56 height 10
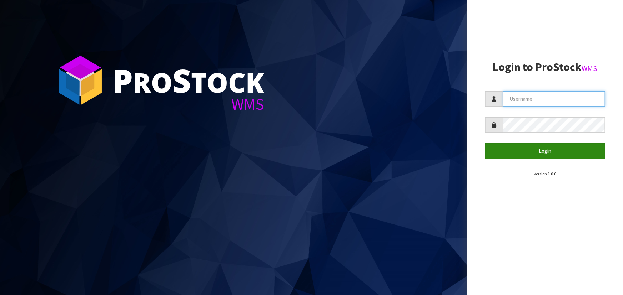
type input "Lalisha"
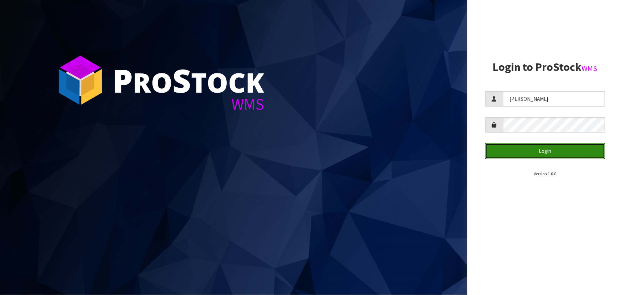
click at [559, 148] on button "Login" at bounding box center [545, 150] width 120 height 15
